Goal: Check status: Check status

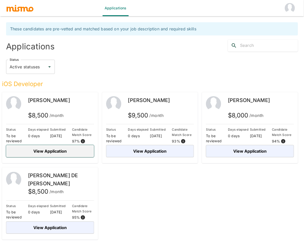
click at [58, 152] on button "View Application" at bounding box center [50, 151] width 88 height 12
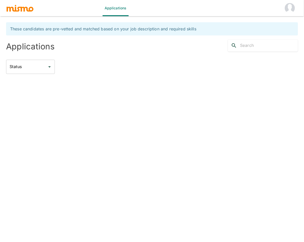
type input "Active statuses"
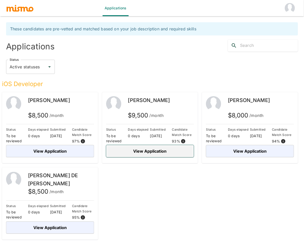
click at [143, 150] on button "View Application" at bounding box center [150, 151] width 88 height 12
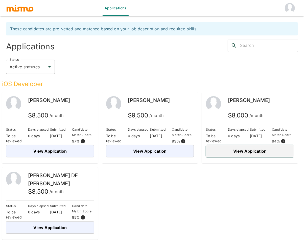
click at [252, 149] on button "View Application" at bounding box center [250, 151] width 88 height 12
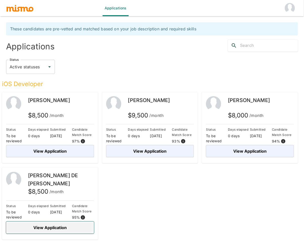
click at [47, 227] on button "View Application" at bounding box center [50, 227] width 88 height 12
